Goal: Obtain resource: Obtain resource

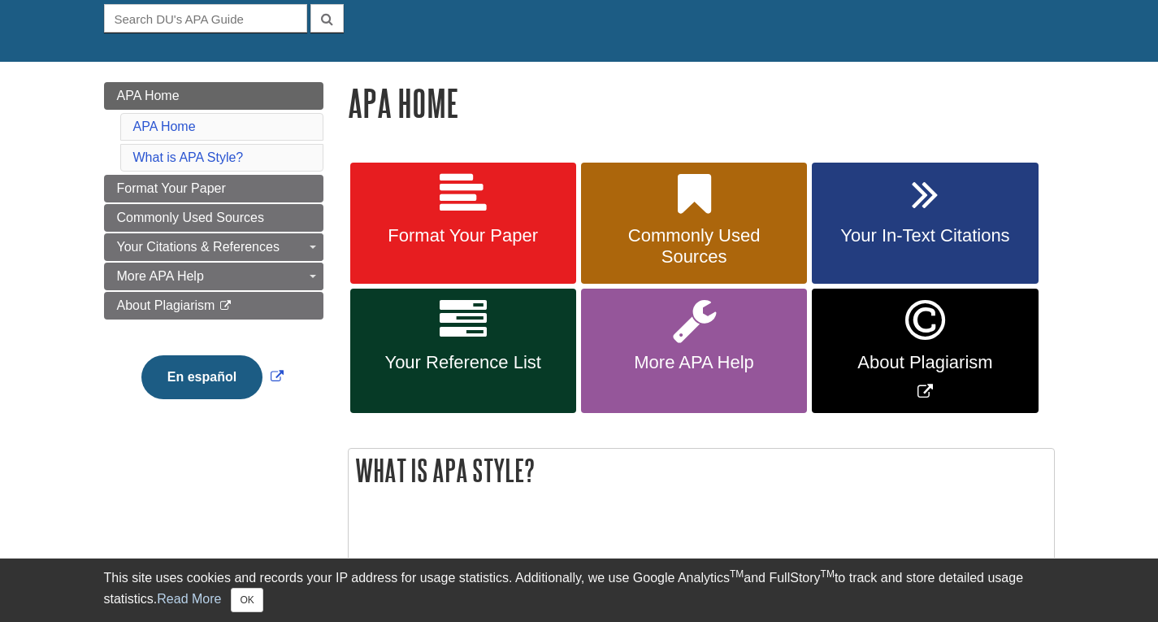
scroll to position [162, 0]
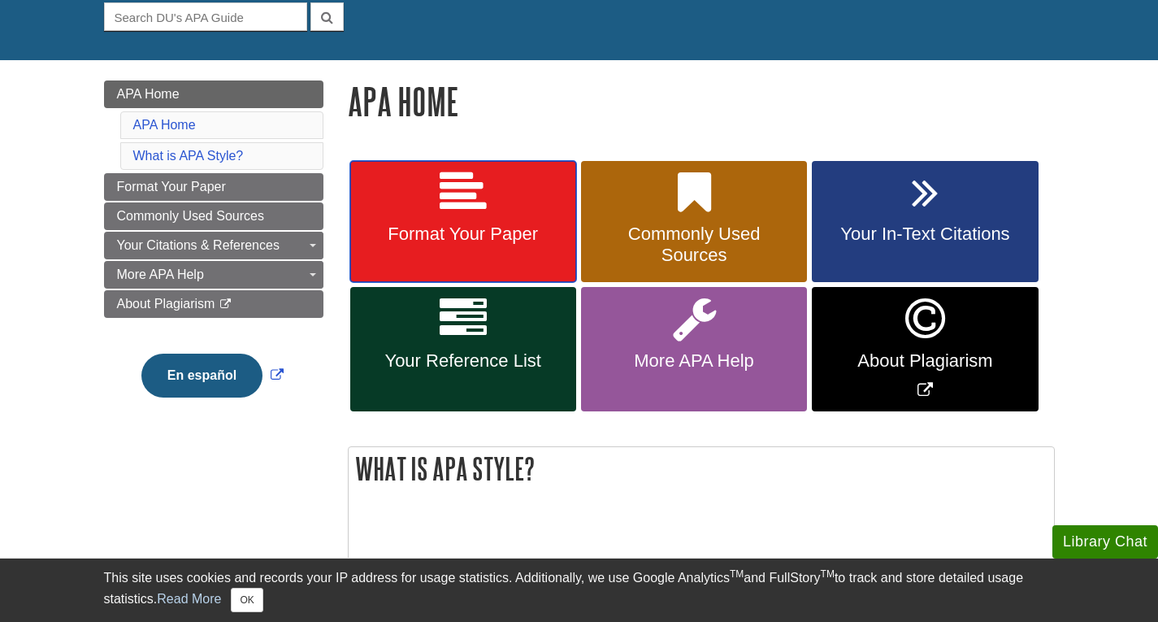
click at [441, 172] on icon at bounding box center [463, 192] width 47 height 47
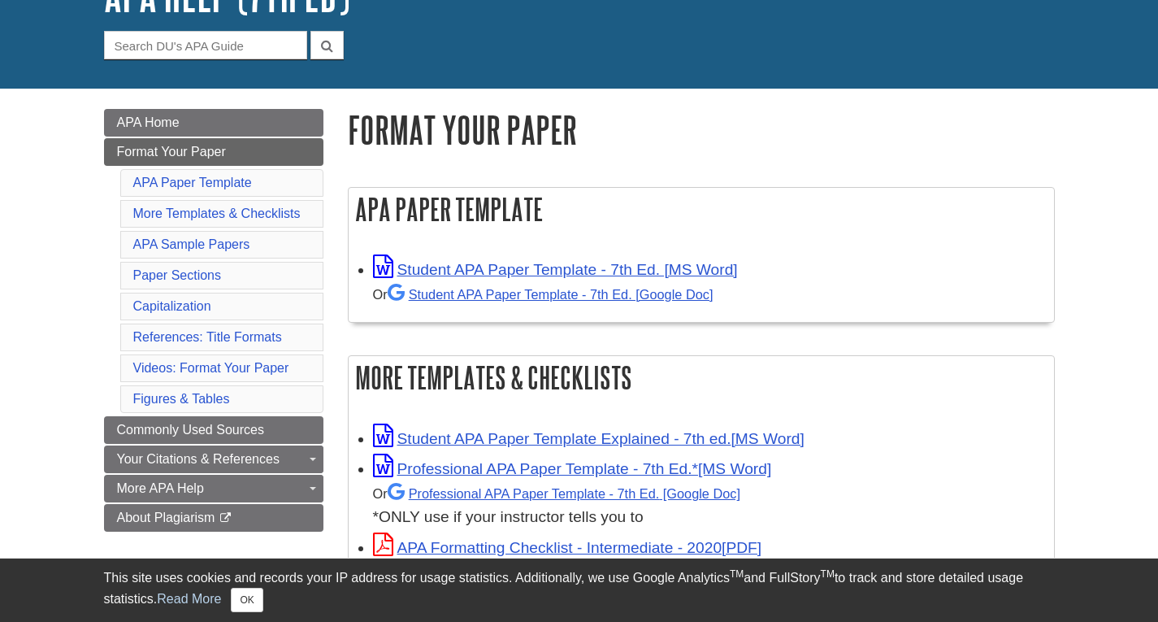
scroll to position [162, 0]
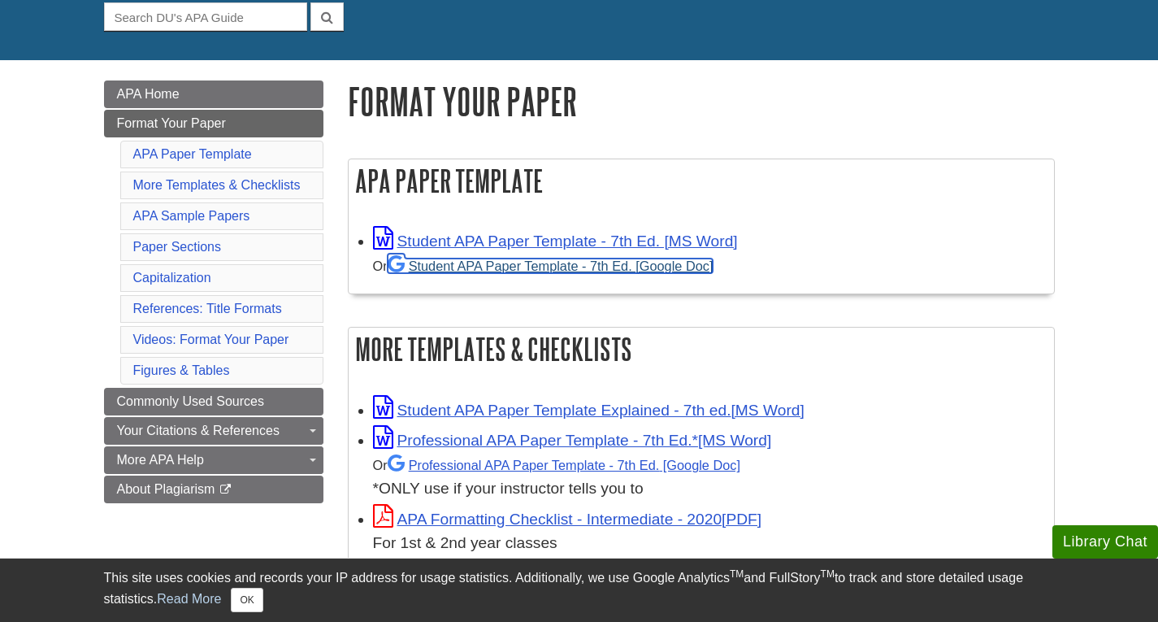
click at [537, 268] on link "Student APA Paper Template - 7th Ed. [Google Doc]" at bounding box center [551, 265] width 326 height 15
click at [448, 263] on link "Student APA Paper Template - 7th Ed. [Google Doc]" at bounding box center [551, 265] width 326 height 15
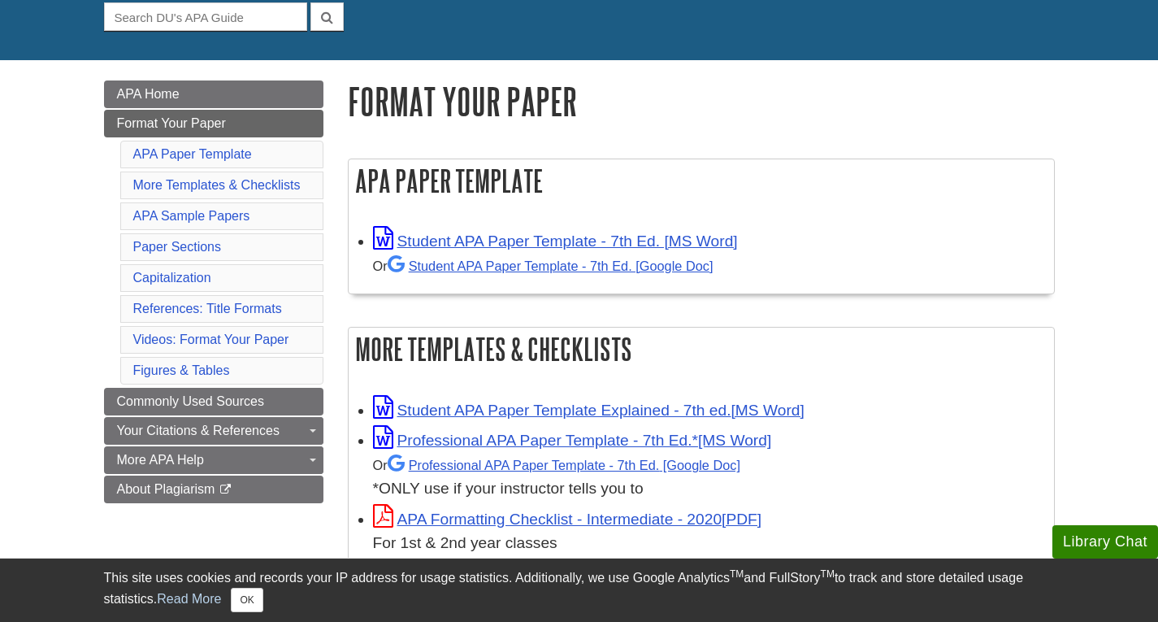
drag, startPoint x: 583, startPoint y: 155, endPoint x: 843, endPoint y: 100, distance: 265.8
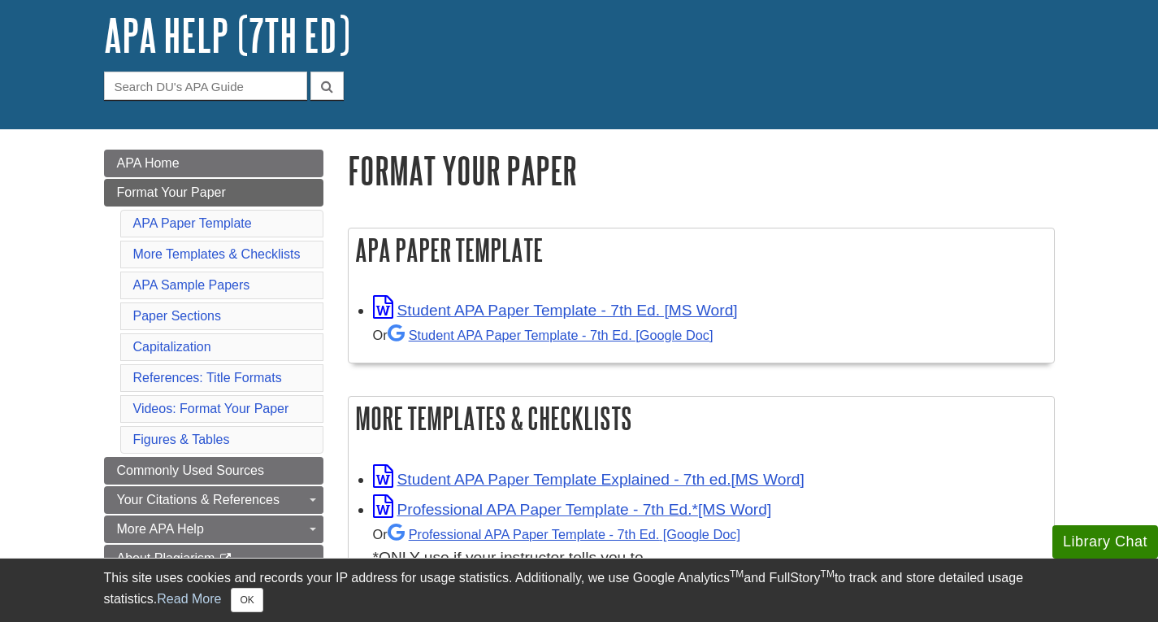
scroll to position [0, 0]
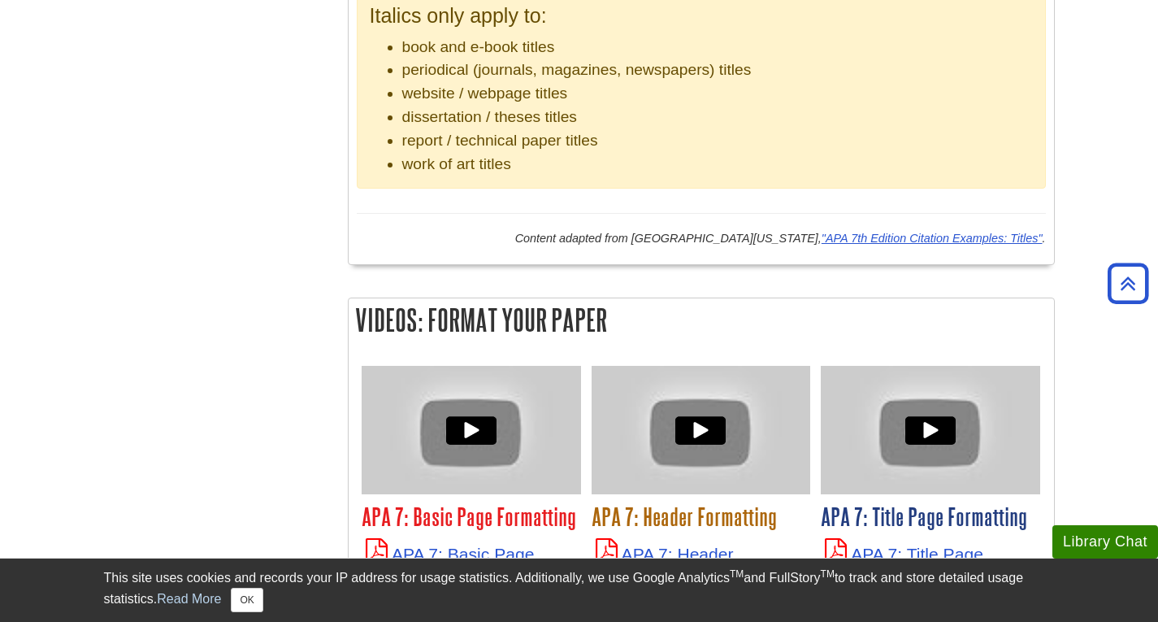
scroll to position [3818, 0]
